Goal: Consume media (video, audio): Consume media (video, audio)

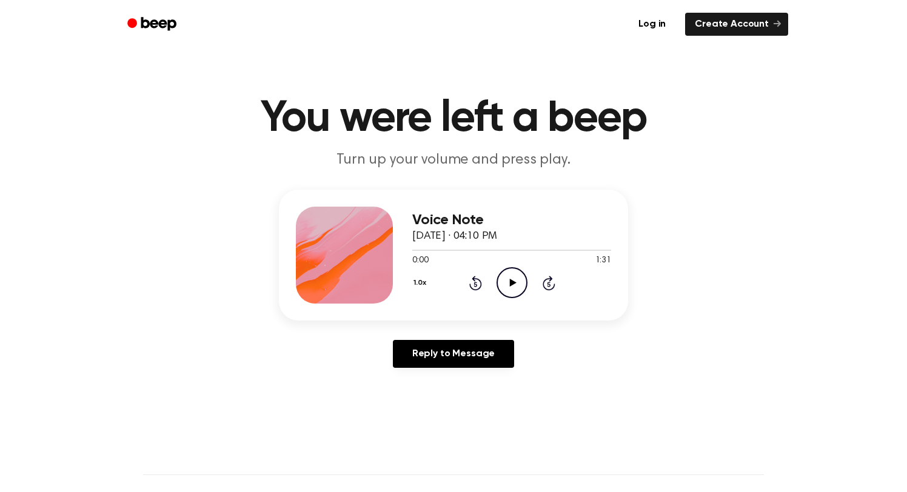
click at [560, 335] on div "Voice Note [DATE] · 04:10 PM 0:00 1:31 Your browser does not support the [objec…" at bounding box center [454, 284] width 878 height 188
click at [505, 286] on icon "Play Audio" at bounding box center [511, 282] width 31 height 31
click at [505, 286] on icon "Pause Audio" at bounding box center [511, 282] width 31 height 31
click at [513, 279] on icon "Play Audio" at bounding box center [511, 282] width 31 height 31
click at [513, 279] on icon at bounding box center [511, 283] width 5 height 8
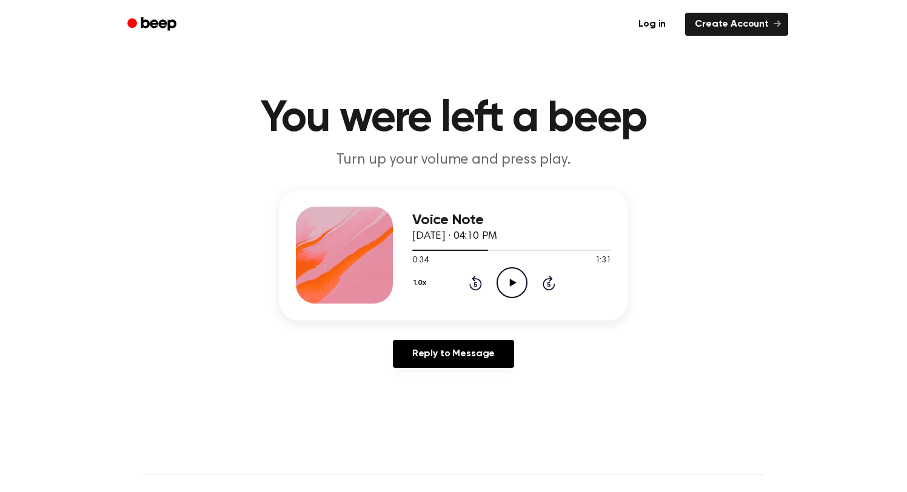
click at [501, 279] on icon "Play Audio" at bounding box center [511, 282] width 31 height 31
click at [501, 279] on icon "Pause Audio" at bounding box center [511, 282] width 31 height 31
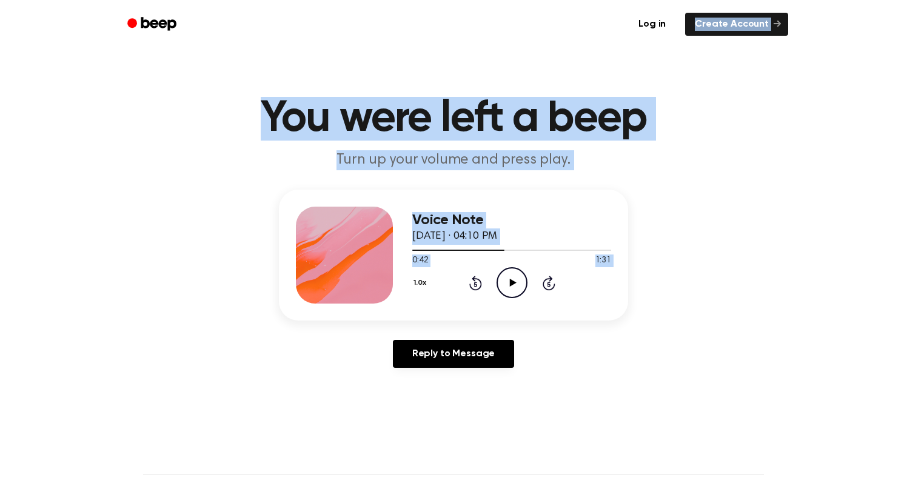
drag, startPoint x: 501, startPoint y: 279, endPoint x: 373, endPoint y: 34, distance: 276.3
click at [373, 34] on div "Log in Create Account You were left a beep Turn up your volume and press play. …" at bounding box center [453, 488] width 907 height 977
click at [351, 45] on div "Log in Create Account" at bounding box center [453, 24] width 669 height 48
